Goal: Navigation & Orientation: Find specific page/section

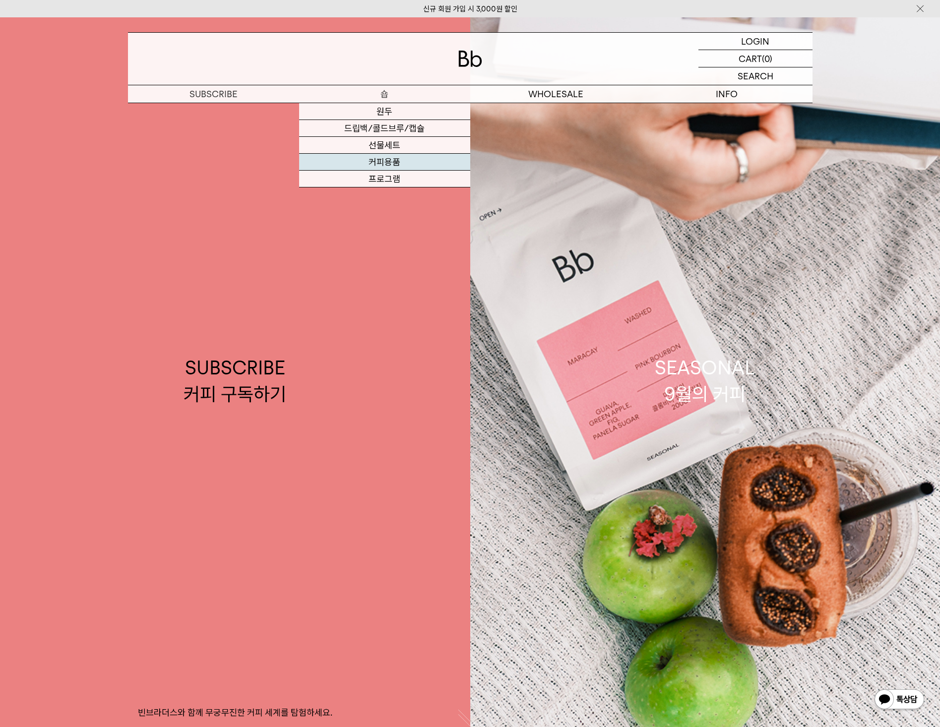
click at [389, 164] on link "커피용품" at bounding box center [384, 162] width 171 height 17
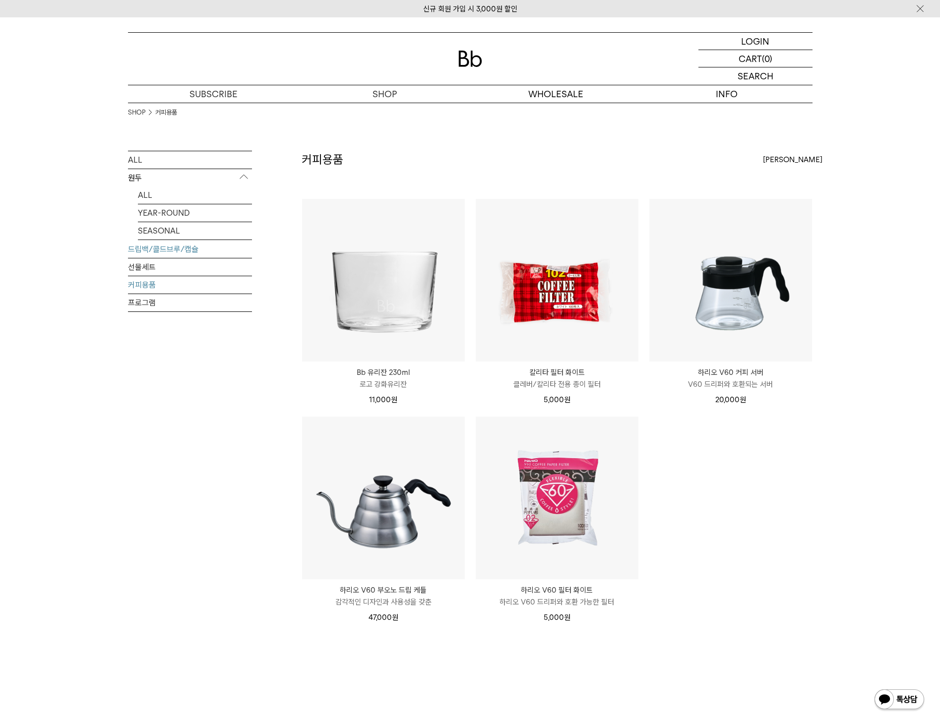
click at [144, 251] on link "드립백/콜드브루/캡슐" at bounding box center [190, 249] width 124 height 17
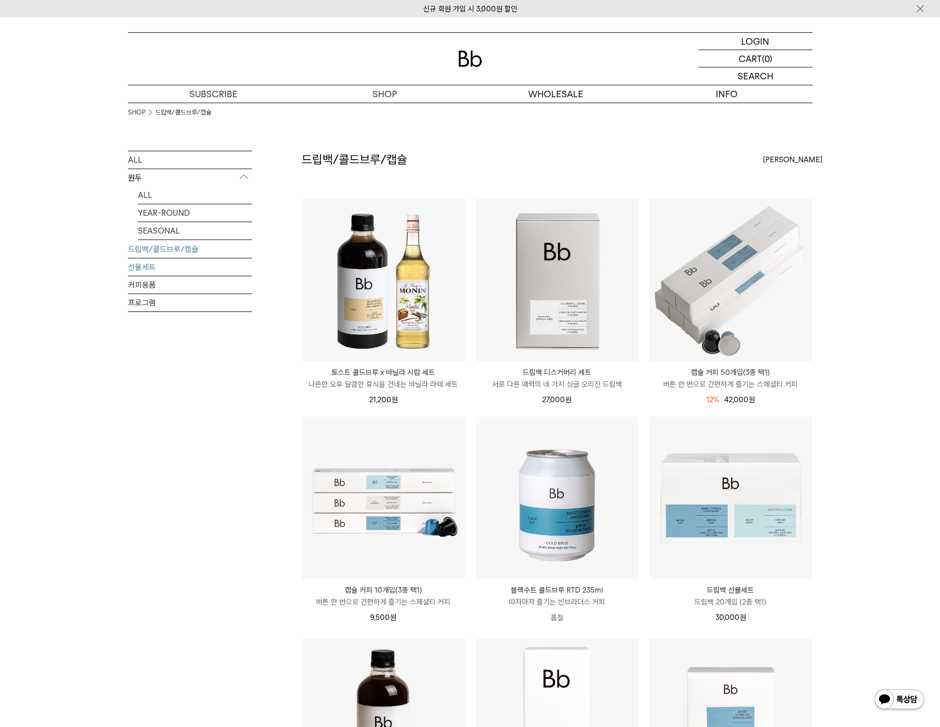
click at [144, 265] on link "선물세트" at bounding box center [190, 267] width 124 height 17
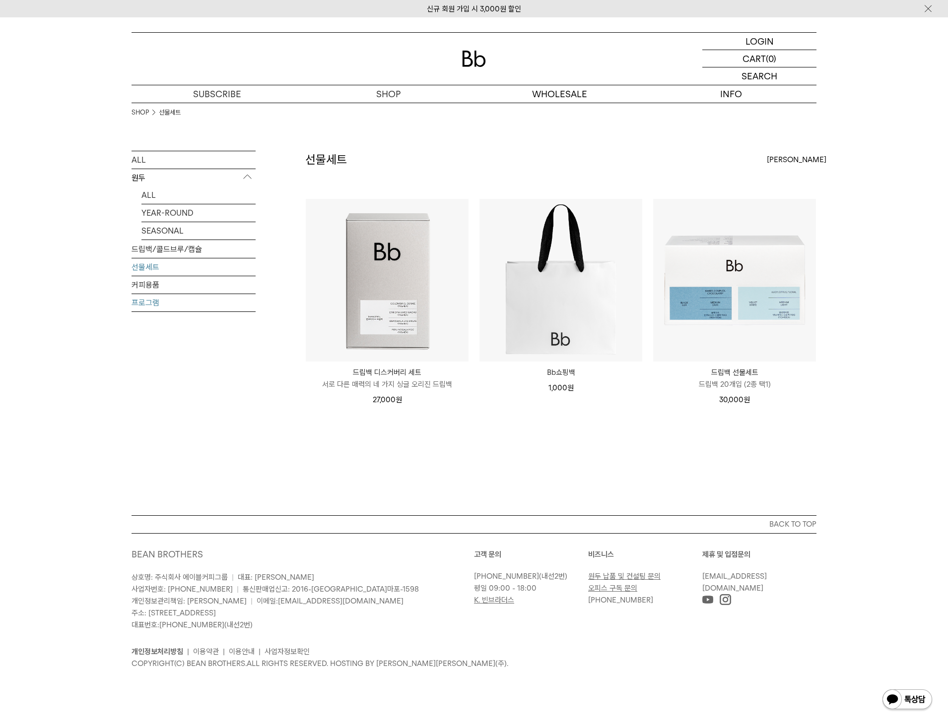
click at [149, 299] on link "프로그램" at bounding box center [193, 302] width 124 height 17
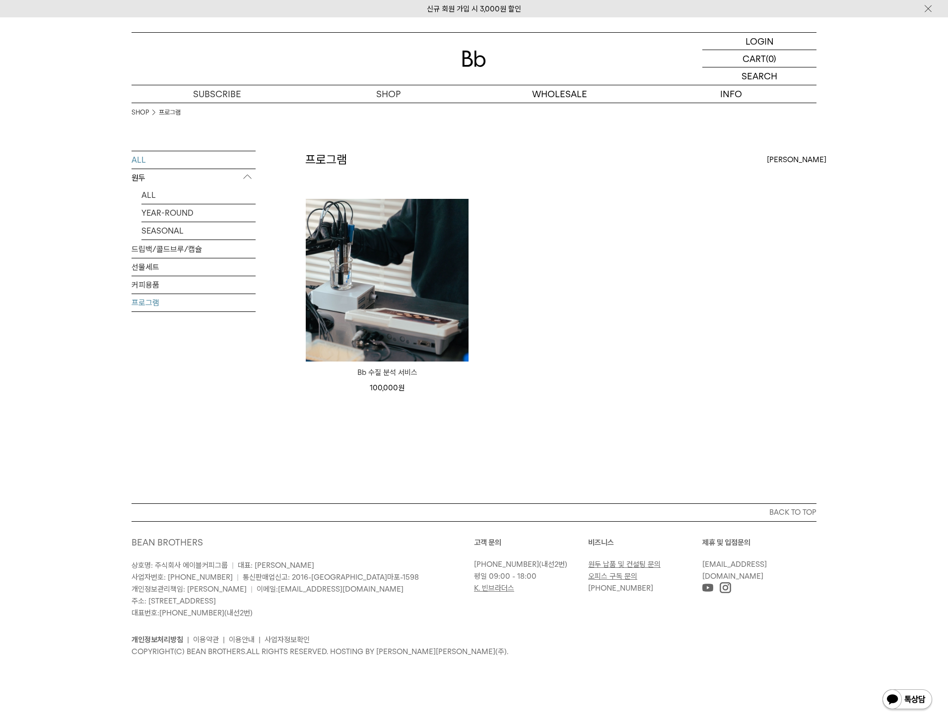
click at [139, 159] on link "ALL" at bounding box center [193, 159] width 124 height 17
